Goal: Information Seeking & Learning: Learn about a topic

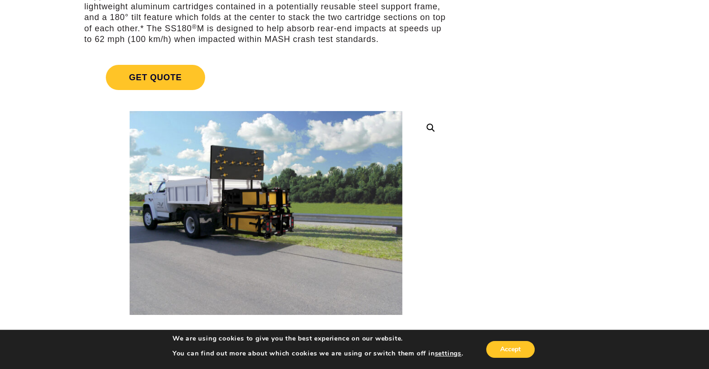
scroll to position [186, 0]
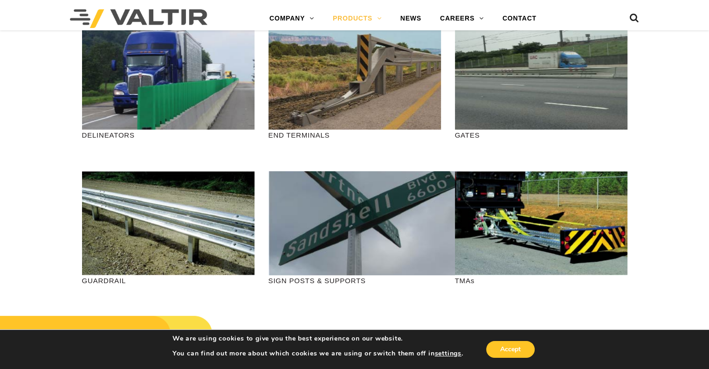
scroll to position [280, 0]
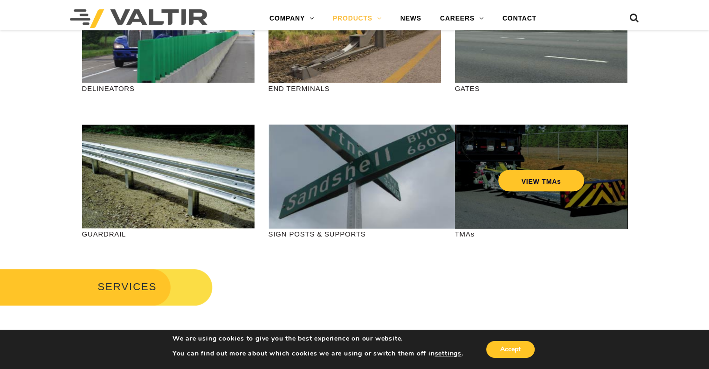
click at [527, 196] on div "VIEW TMAs" at bounding box center [541, 176] width 172 height 104
click at [534, 183] on link "VIEW TMAs" at bounding box center [541, 180] width 86 height 21
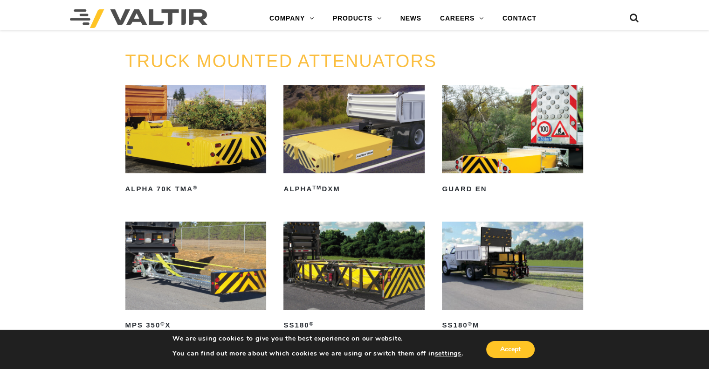
scroll to position [419, 0]
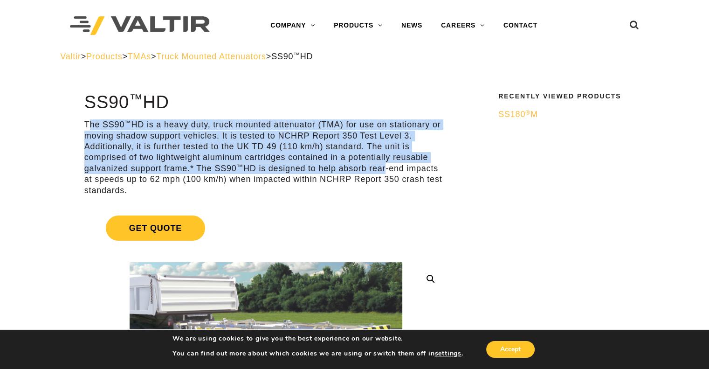
drag, startPoint x: 89, startPoint y: 120, endPoint x: 384, endPoint y: 164, distance: 298.2
click at [384, 164] on p "The SS90 ™ HD is a heavy duty, truck mounted attenuator (TMA) for use on statio…" at bounding box center [265, 157] width 363 height 76
click at [295, 156] on p "The SS90 ™ HD is a heavy duty, truck mounted attenuator (TMA) for use on statio…" at bounding box center [265, 157] width 363 height 76
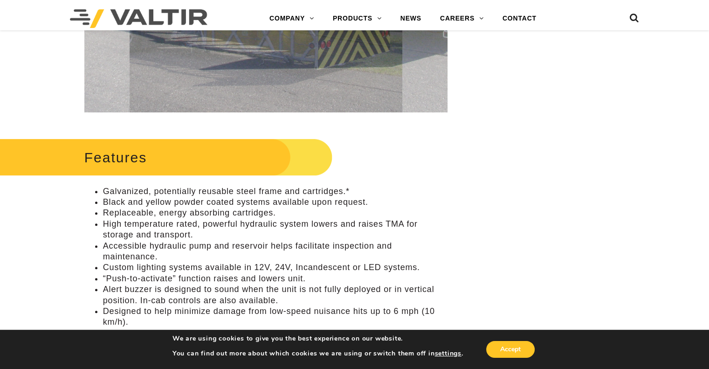
scroll to position [326, 0]
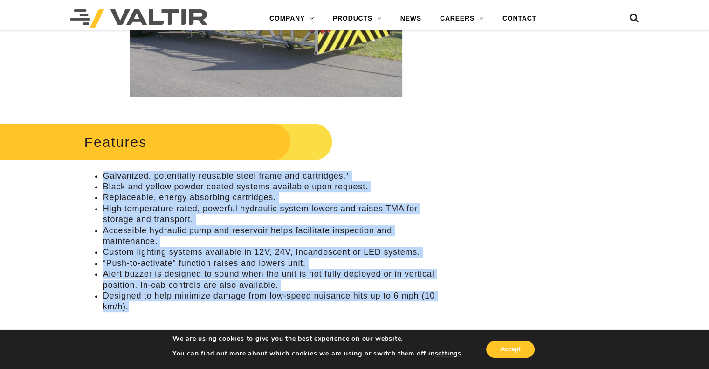
drag, startPoint x: 106, startPoint y: 173, endPoint x: 279, endPoint y: 306, distance: 218.7
click at [279, 306] on ul "Galvanized, potentially reusable steel frame and cartridges.* Black and yellow …" at bounding box center [265, 242] width 363 height 142
click at [278, 306] on li "Designed to help minimize damage from low-speed nuisance hits up to 6 mph (10 k…" at bounding box center [275, 301] width 344 height 22
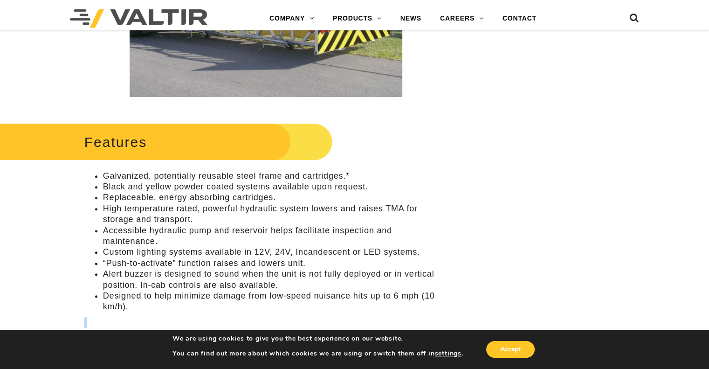
click at [278, 306] on li "Designed to help minimize damage from low-speed nuisance hits up to 6 mph (10 k…" at bounding box center [275, 301] width 344 height 22
click at [260, 296] on li "Designed to help minimize damage from low-speed nuisance hits up to 6 mph (10 k…" at bounding box center [275, 301] width 344 height 22
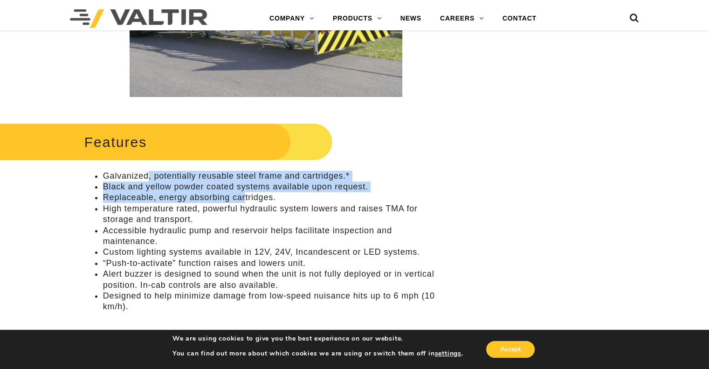
drag, startPoint x: 149, startPoint y: 177, endPoint x: 245, endPoint y: 195, distance: 98.3
click at [245, 195] on ul "Galvanized, potentially reusable steel frame and cartridges.* Black and yellow …" at bounding box center [265, 242] width 363 height 142
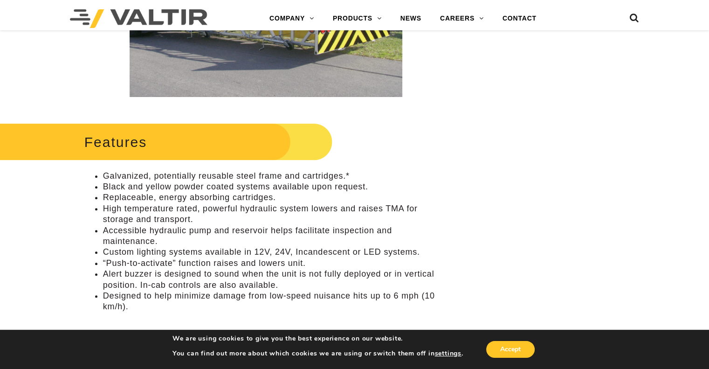
click at [264, 201] on li "Replaceable, energy absorbing cartridges." at bounding box center [275, 197] width 344 height 11
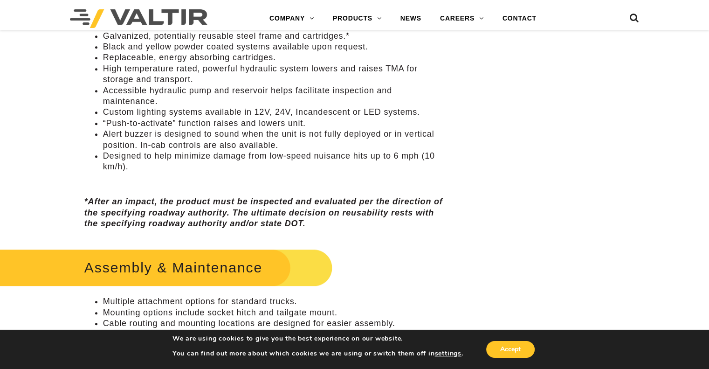
scroll to position [559, 0]
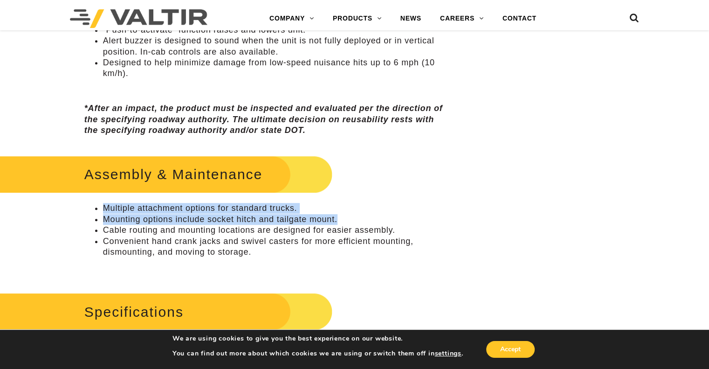
drag, startPoint x: 106, startPoint y: 210, endPoint x: 356, endPoint y: 220, distance: 250.0
click at [356, 220] on ul "Multiple attachment options for standard trucks. Mounting options include socke…" at bounding box center [265, 230] width 363 height 55
click at [298, 218] on li "Mounting options include socket hitch and tailgate mount." at bounding box center [275, 219] width 344 height 11
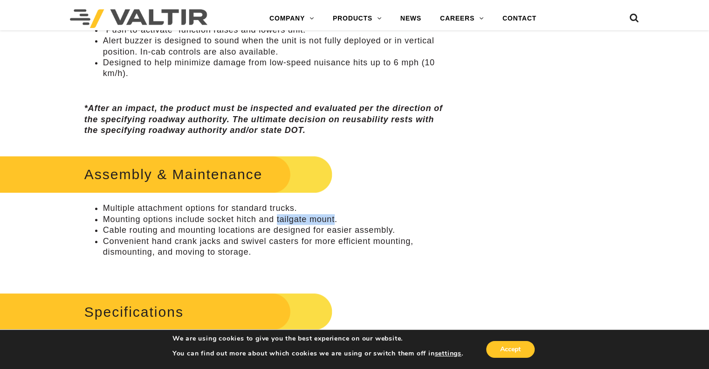
drag, startPoint x: 298, startPoint y: 218, endPoint x: 333, endPoint y: 221, distance: 35.2
click at [333, 221] on li "Mounting options include socket hitch and tailgate mount." at bounding box center [275, 219] width 344 height 11
